Goal: Task Accomplishment & Management: Manage account settings

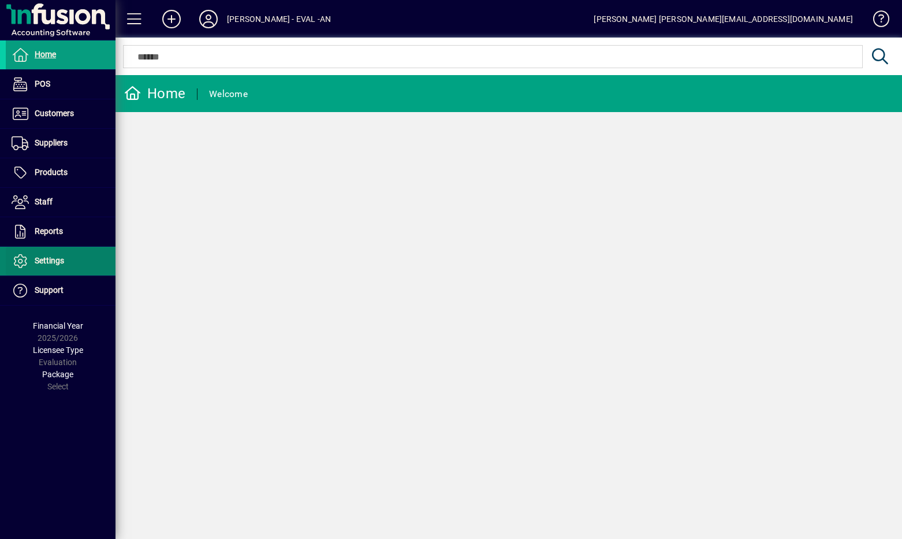
click at [42, 259] on span "Settings" at bounding box center [49, 260] width 29 height 9
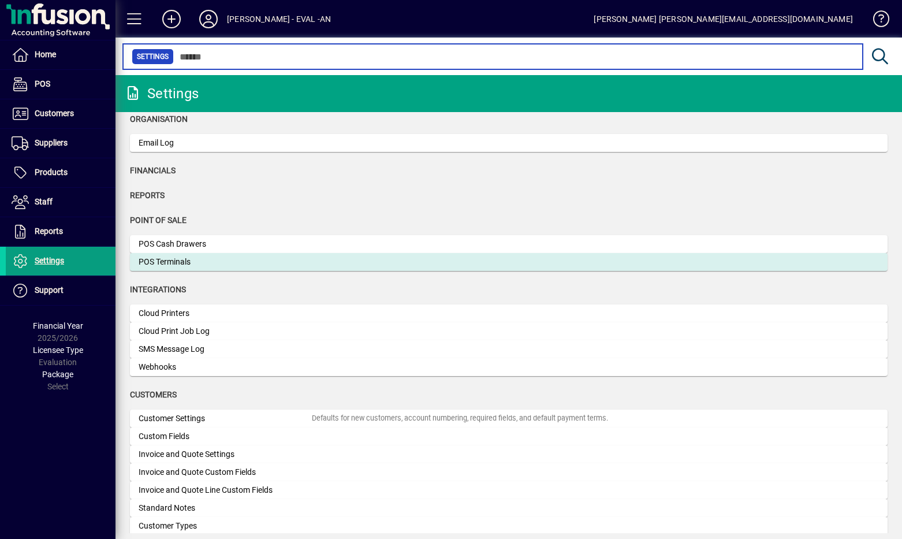
scroll to position [70, 0]
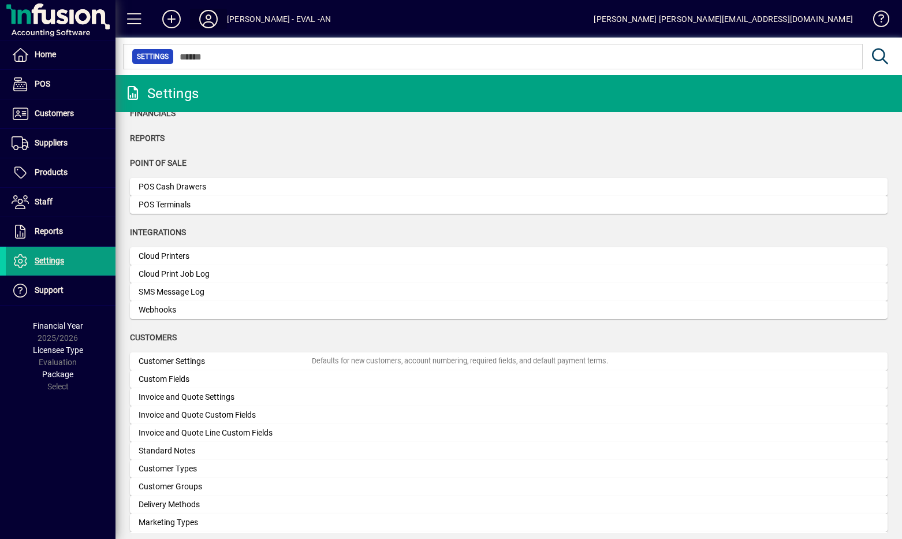
click at [209, 27] on icon at bounding box center [208, 19] width 23 height 18
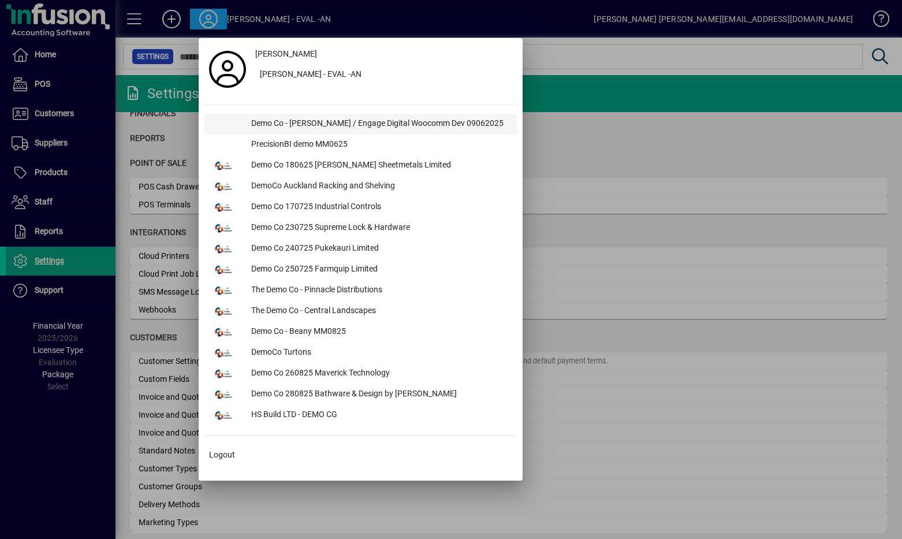
click at [266, 122] on div "Demo Co - [PERSON_NAME] / Engage Digital Woocomm Dev 09062025" at bounding box center [379, 124] width 275 height 21
